Goal: Transaction & Acquisition: Purchase product/service

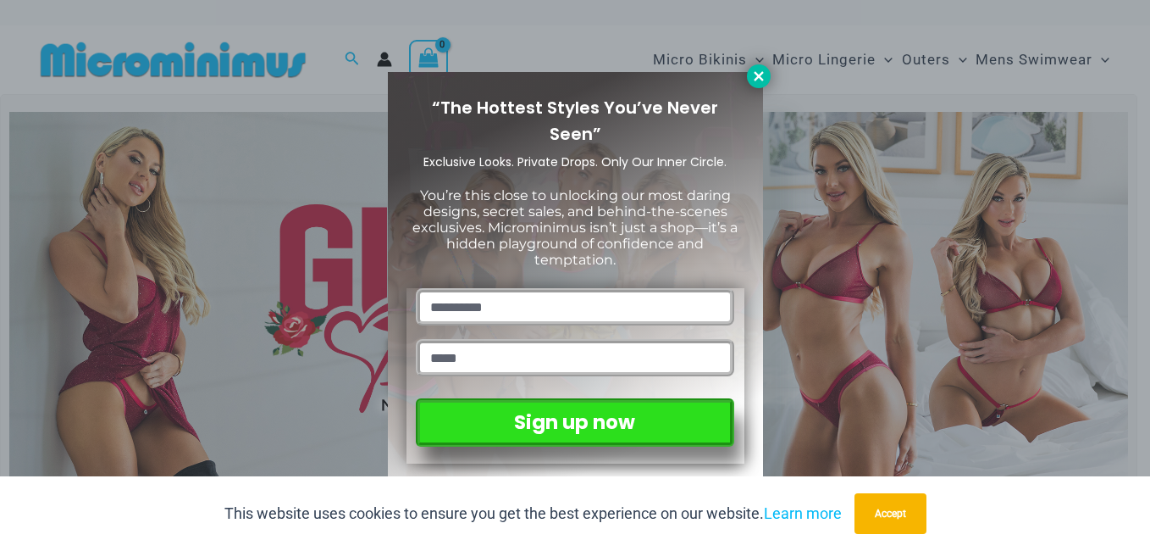
click at [755, 86] on button at bounding box center [759, 76] width 24 height 24
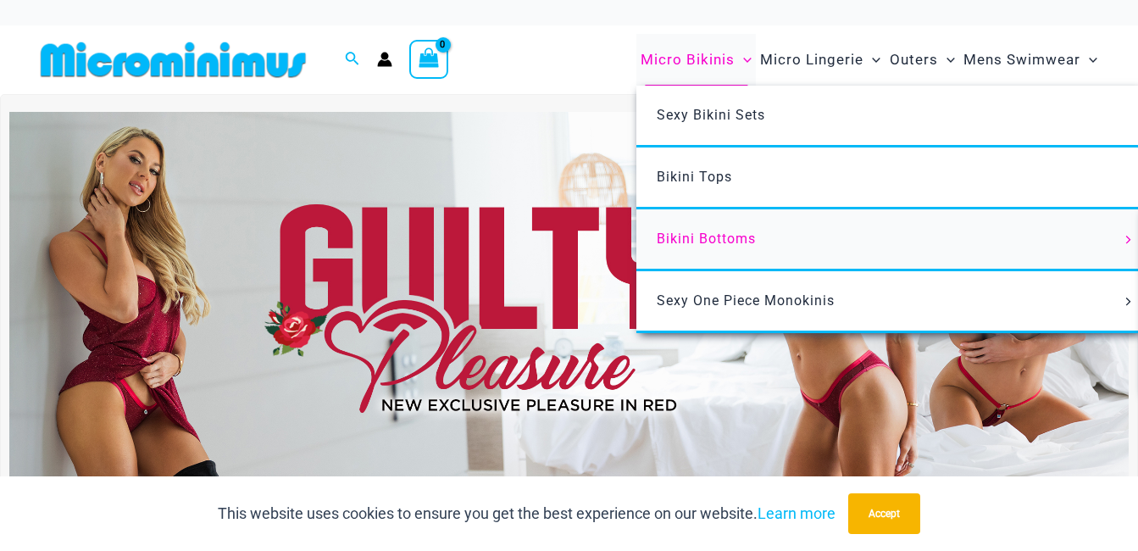
click at [698, 238] on span "Bikini Bottoms" at bounding box center [705, 238] width 99 height 16
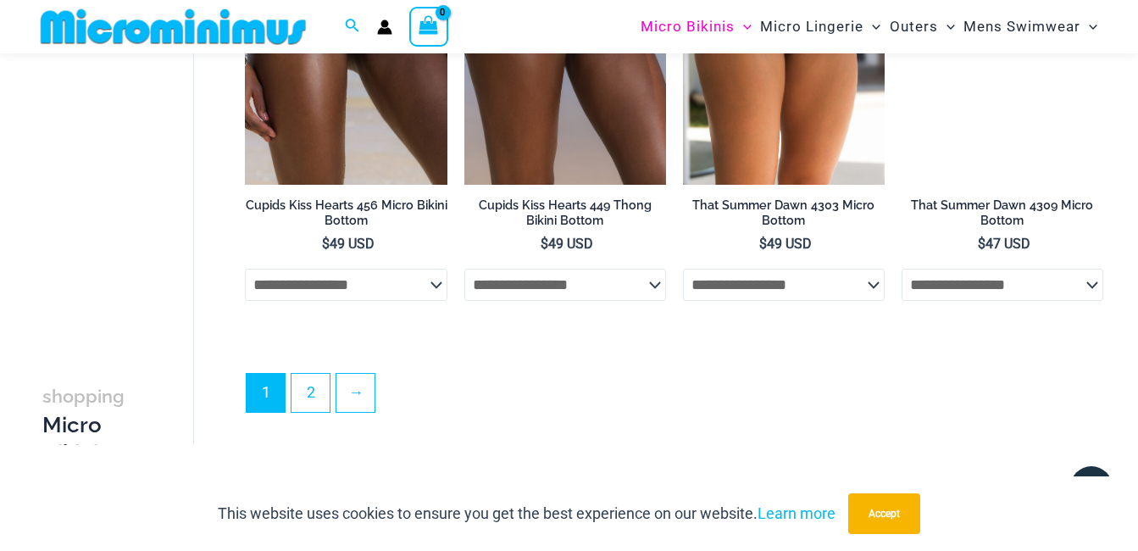
scroll to position [4424, 0]
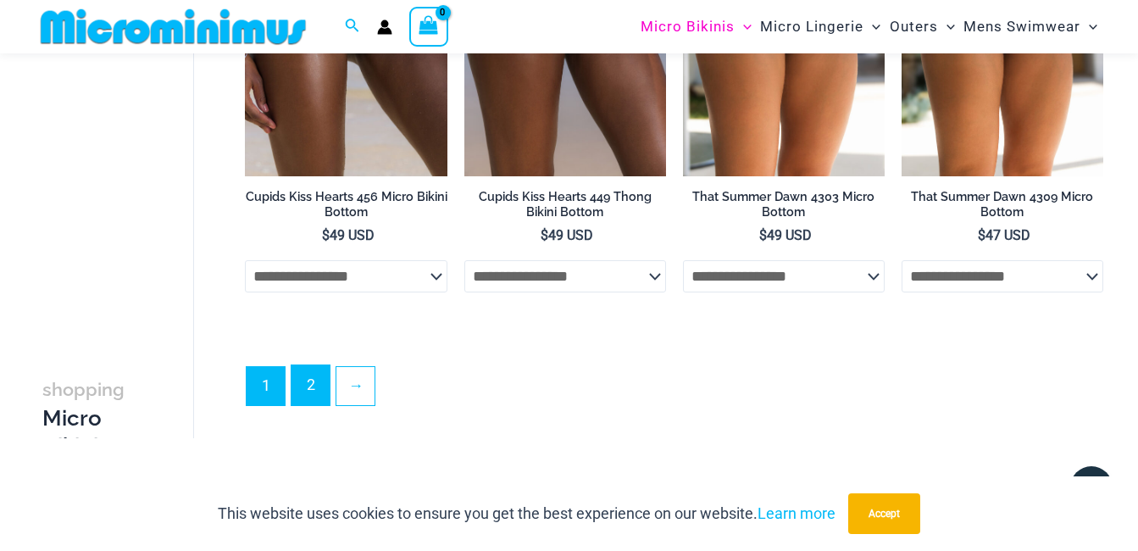
click at [312, 398] on link "2" at bounding box center [310, 385] width 38 height 40
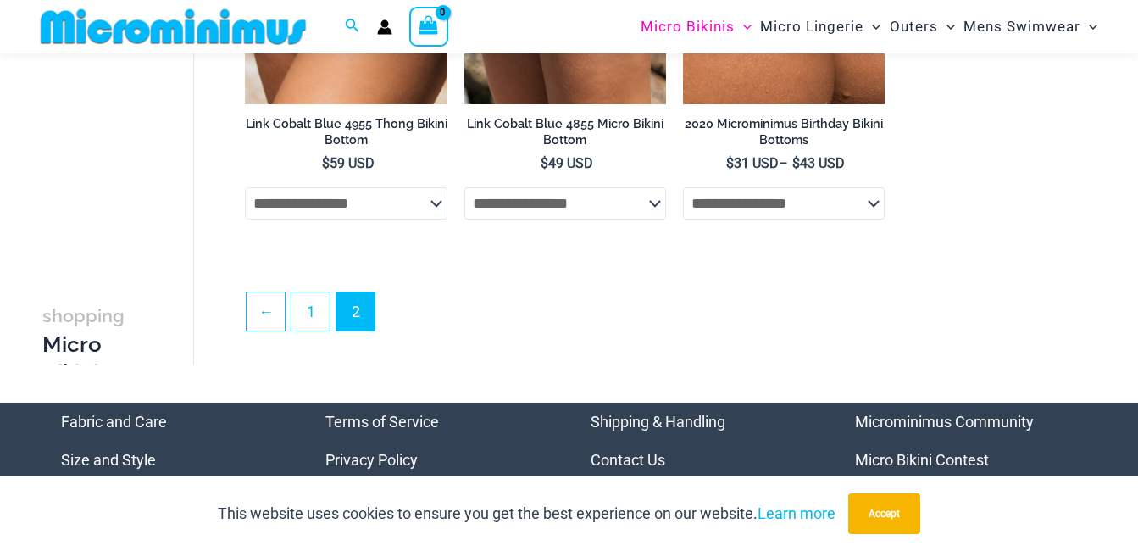
scroll to position [3725, 0]
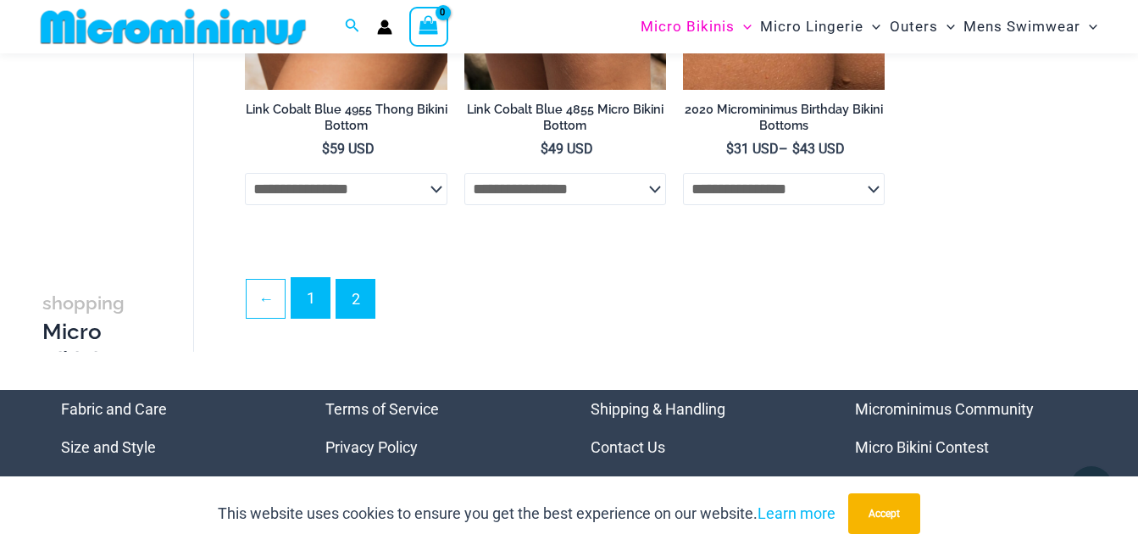
click at [297, 312] on link "1" at bounding box center [310, 298] width 38 height 40
